Goal: Information Seeking & Learning: Learn about a topic

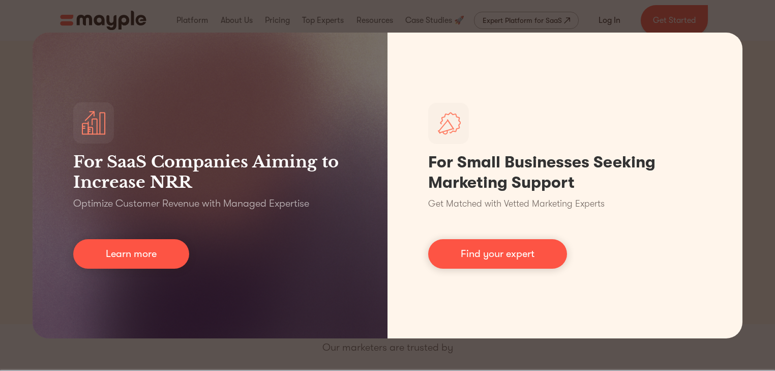
click at [758, 99] on div "For SaaS Companies Aiming to Increase NRR Optimize Customer Revenue with Manage…" at bounding box center [387, 185] width 775 height 371
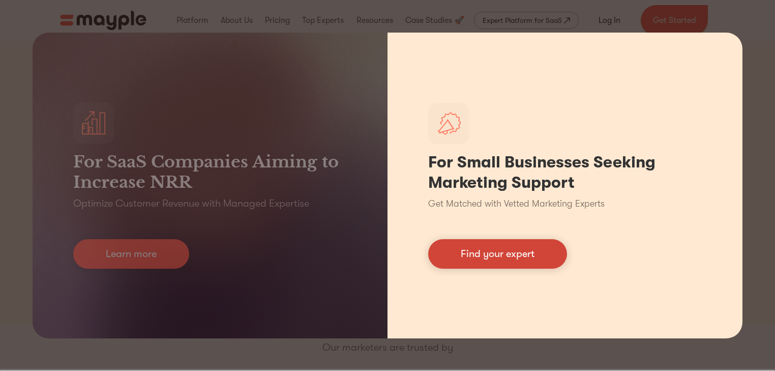
click at [546, 252] on link "Find your expert" at bounding box center [497, 253] width 139 height 29
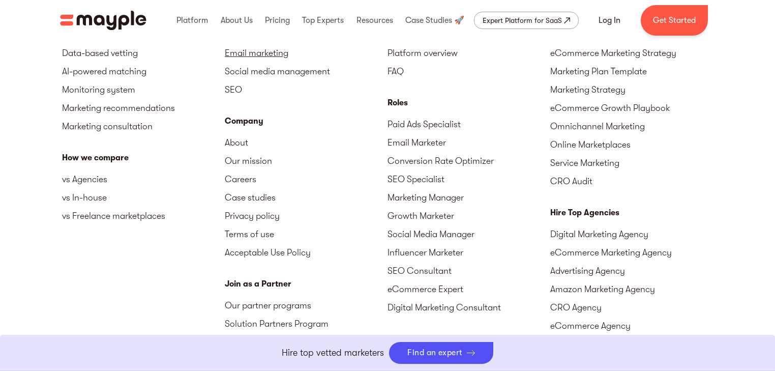
scroll to position [4554, 0]
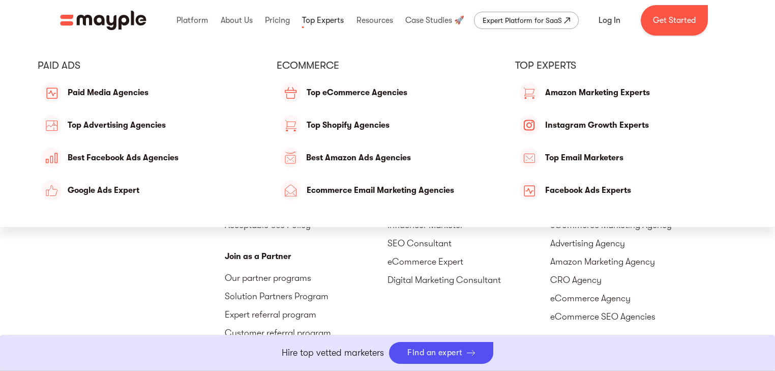
click at [338, 25] on link at bounding box center [322, 20] width 47 height 33
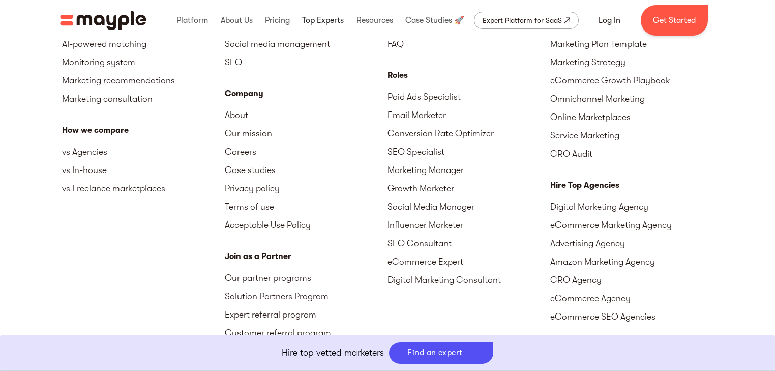
click at [333, 18] on link at bounding box center [322, 20] width 47 height 33
click at [674, 21] on link "Get Started" at bounding box center [673, 20] width 67 height 30
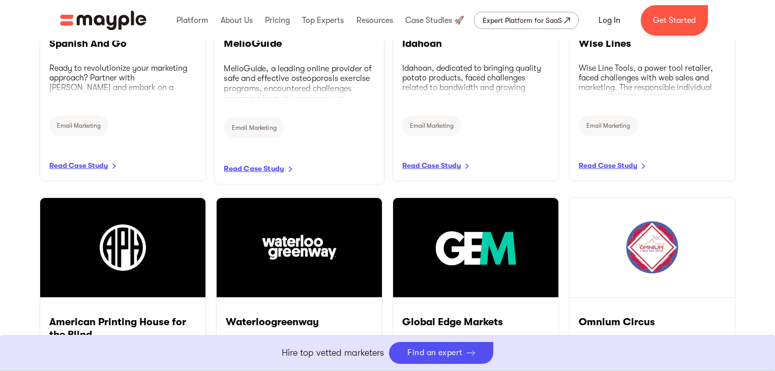
scroll to position [1871, 0]
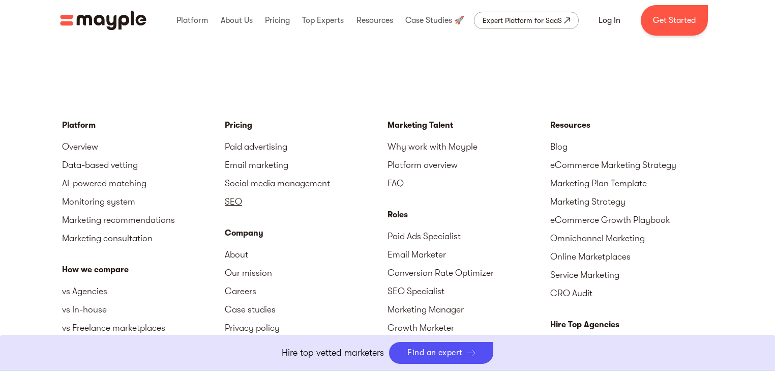
scroll to position [2481, 0]
